Goal: Information Seeking & Learning: Learn about a topic

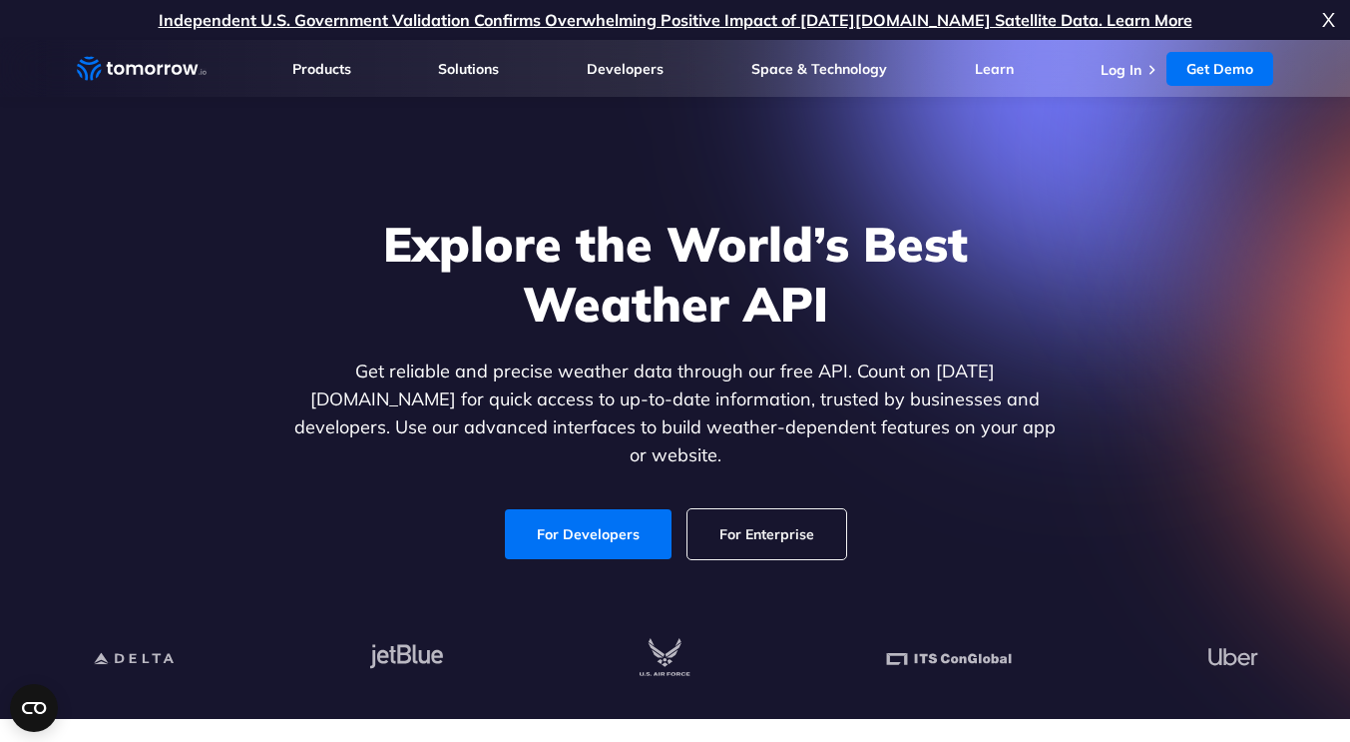
click at [611, 511] on link "For Developers" at bounding box center [588, 534] width 167 height 50
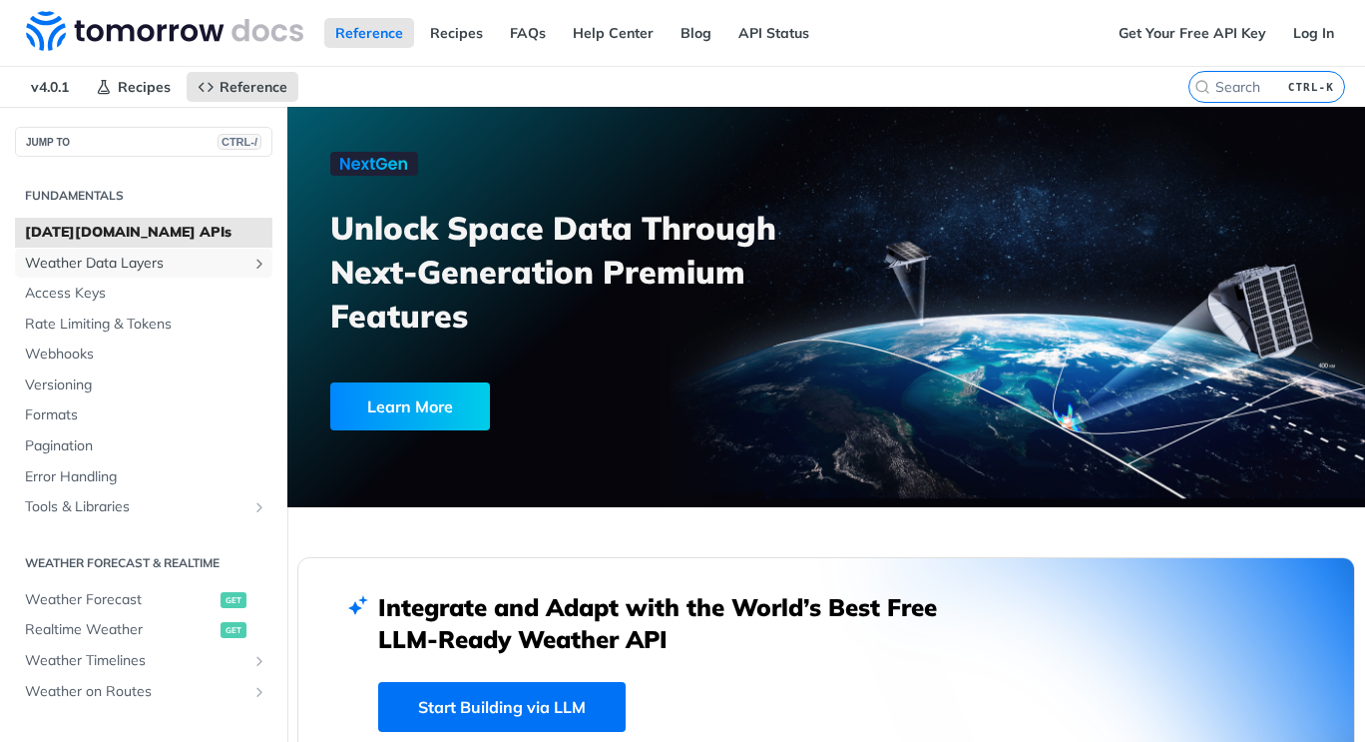
click at [135, 257] on span "Weather Data Layers" at bounding box center [136, 264] width 222 height 20
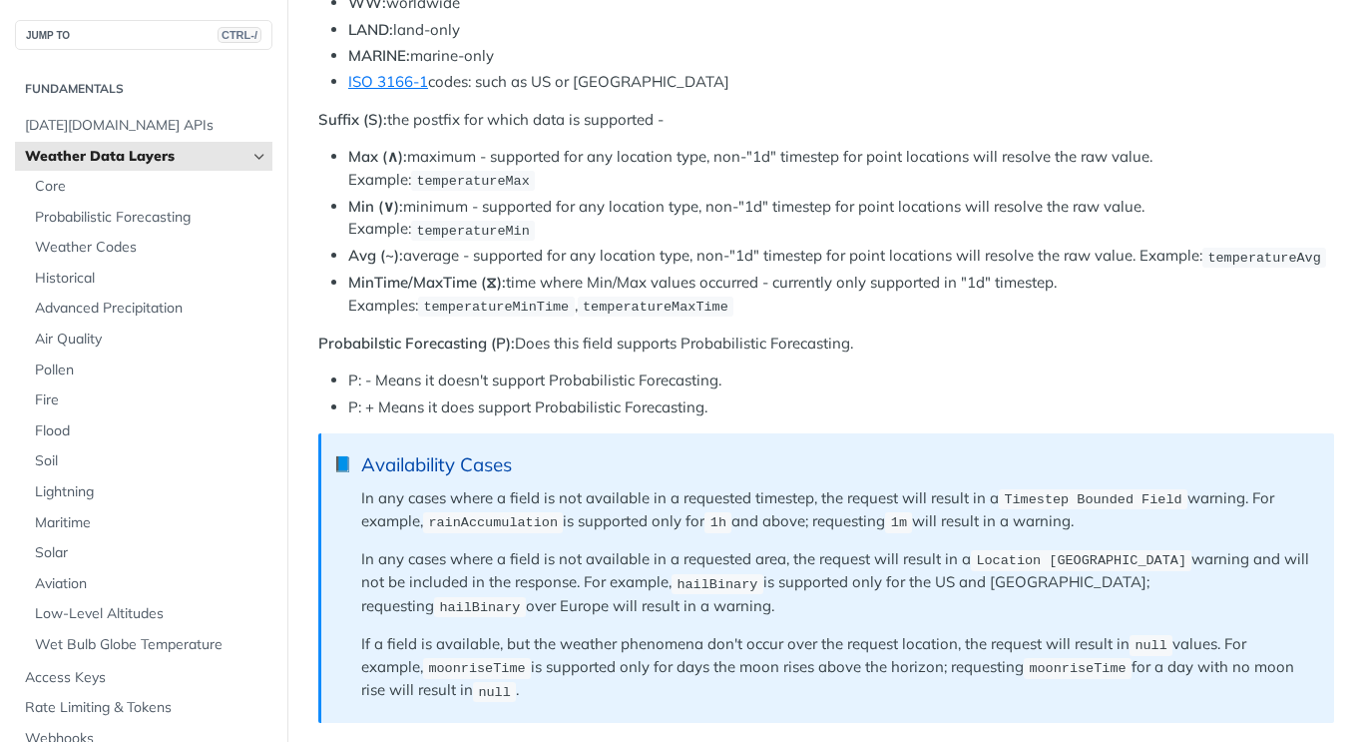
scroll to position [1298, 0]
